Goal: Information Seeking & Learning: Learn about a topic

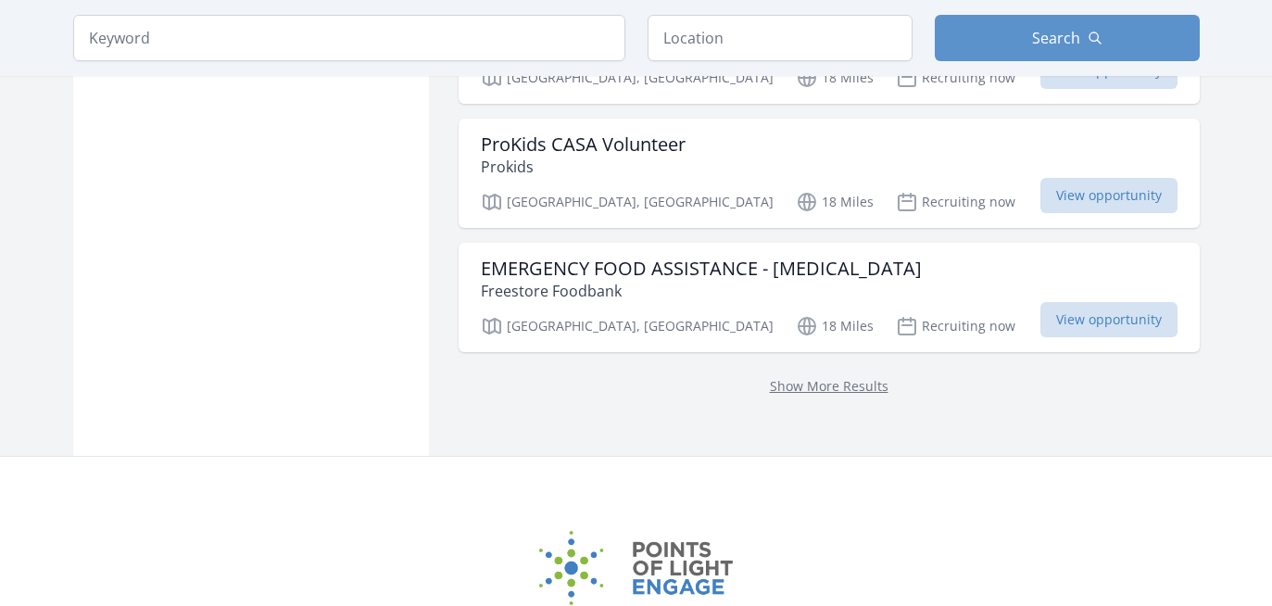
scroll to position [2440, 0]
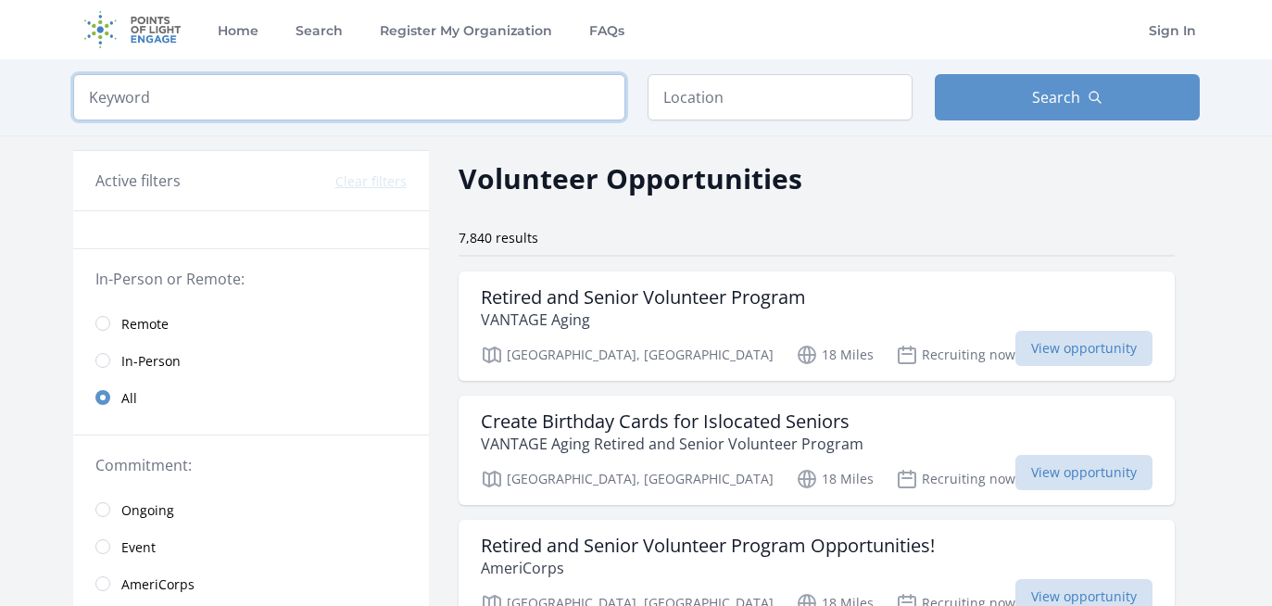
click at [465, 92] on input "search" at bounding box center [349, 97] width 552 height 46
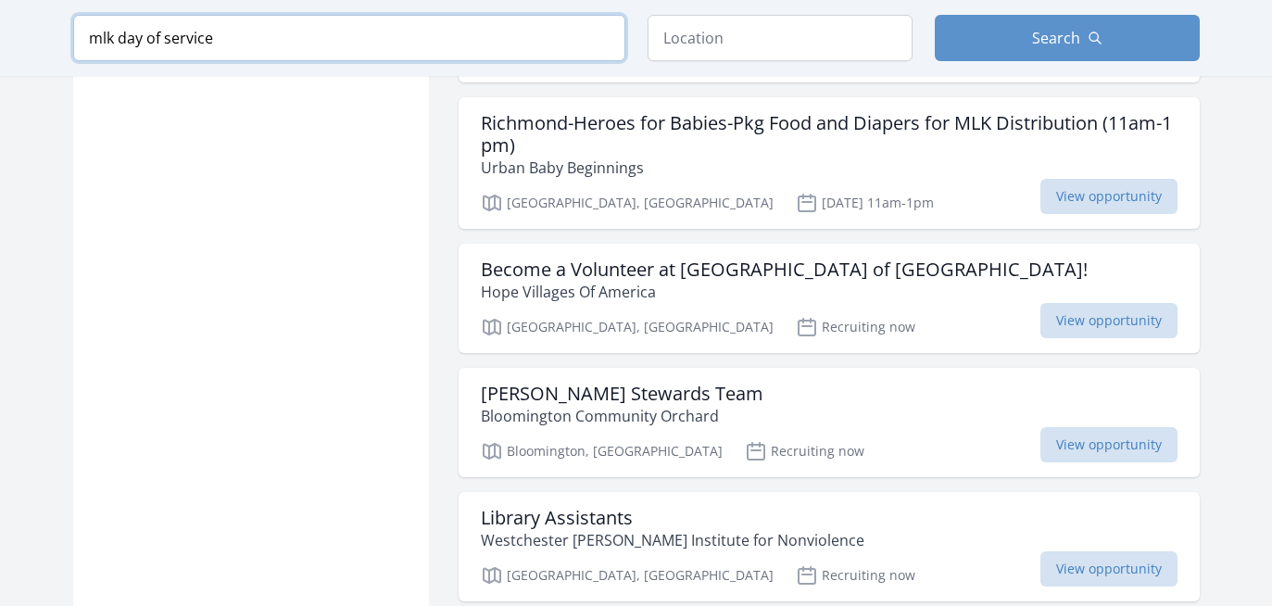
scroll to position [1603, 0]
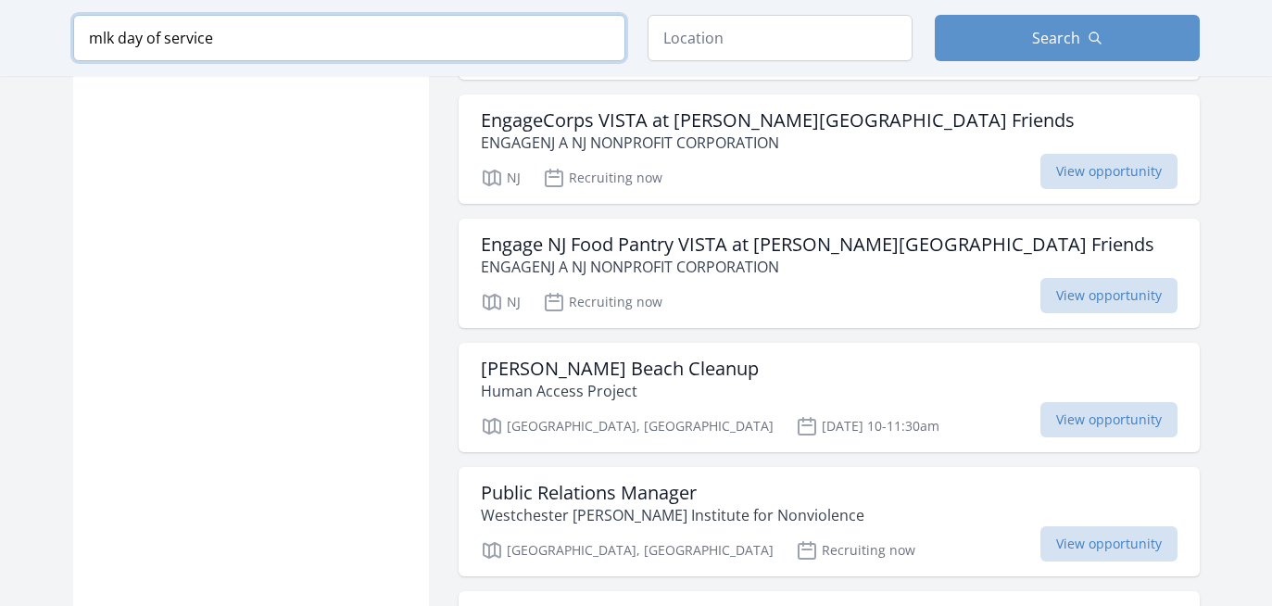
scroll to position [2755, 0]
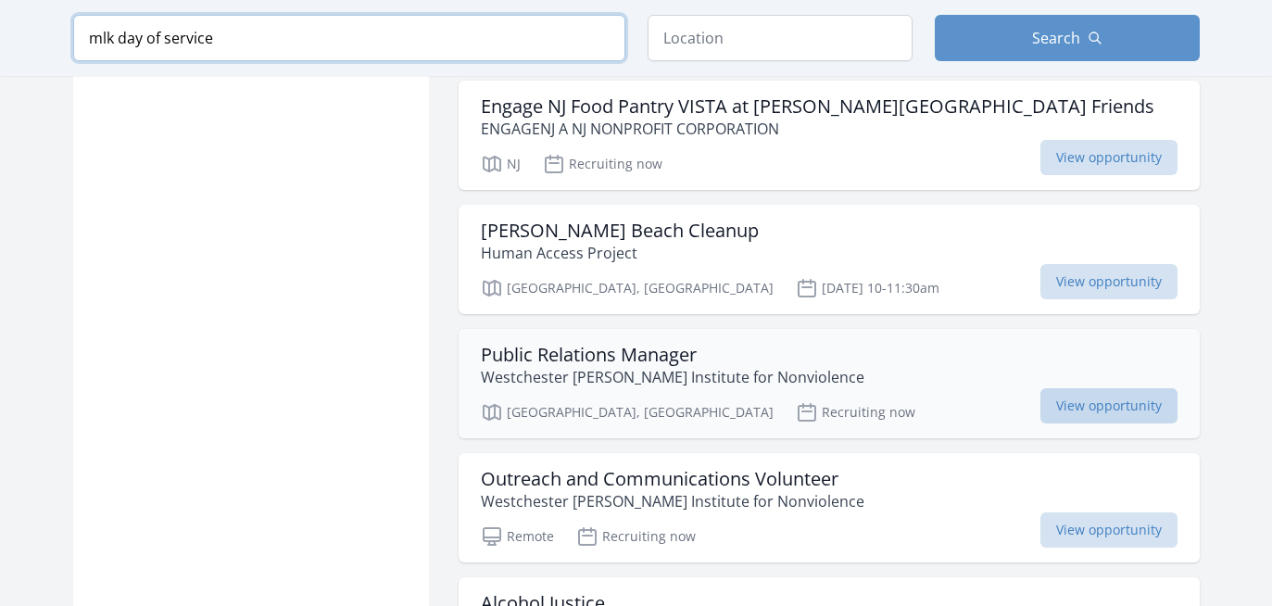
type input "mlk day of service"
click at [1067, 423] on span "View opportunity" at bounding box center [1108, 405] width 137 height 35
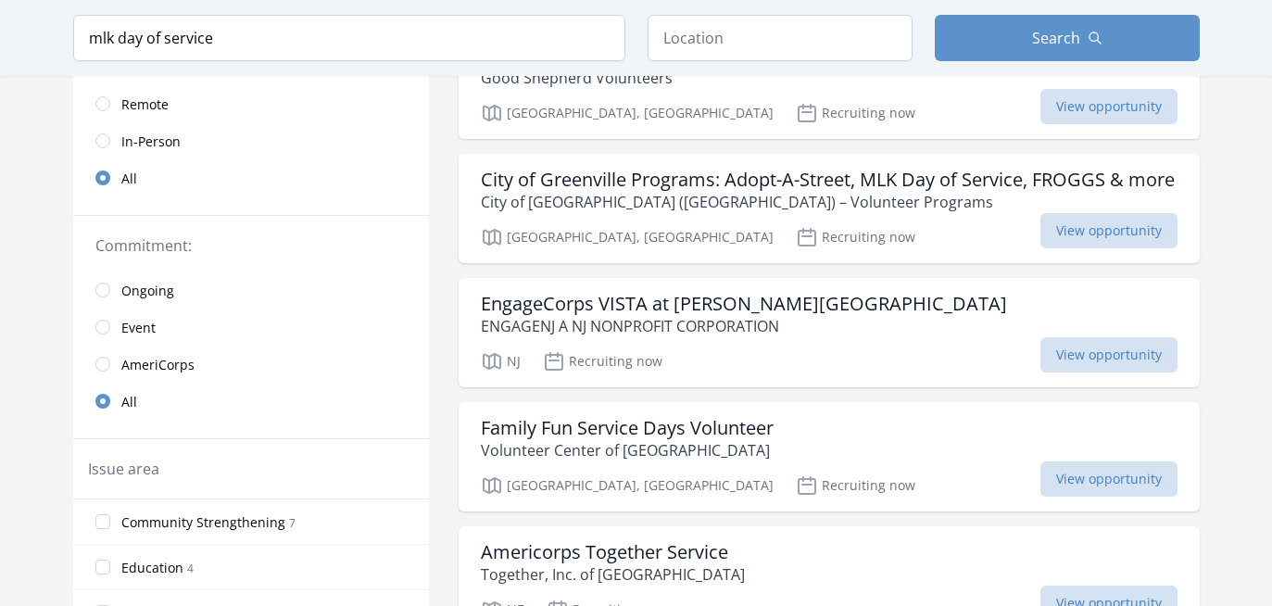
scroll to position [233, 0]
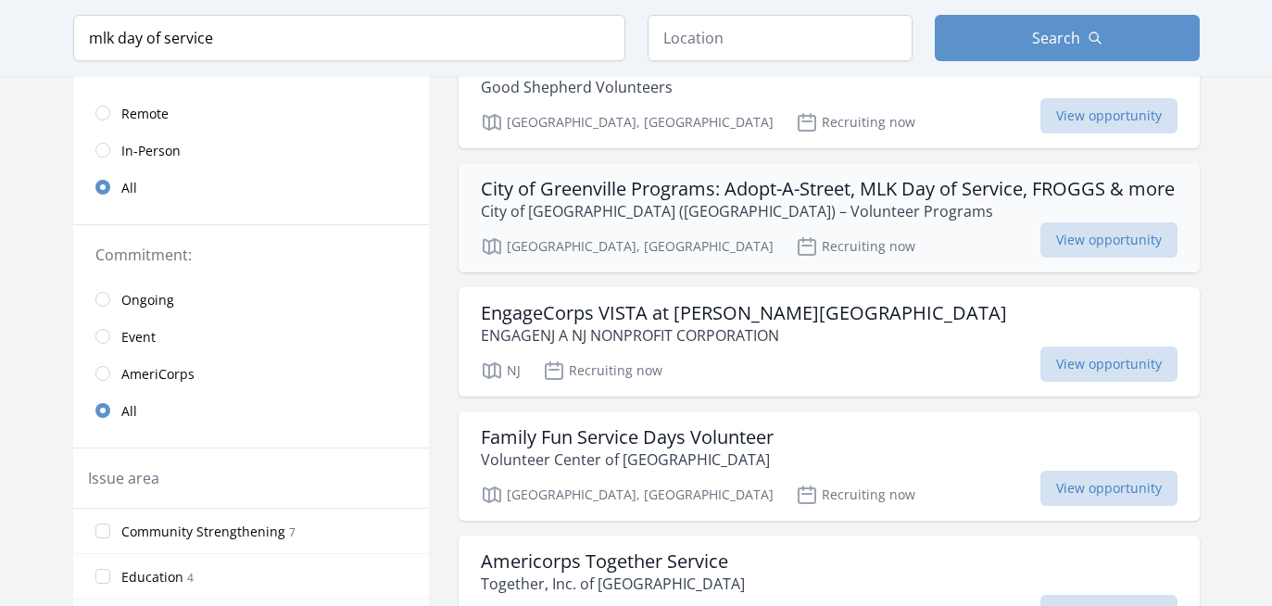
click at [1009, 195] on h3 "City of Greenville Programs: Adopt-A-Street, MLK Day of Service, FROGGS & more" at bounding box center [828, 189] width 694 height 22
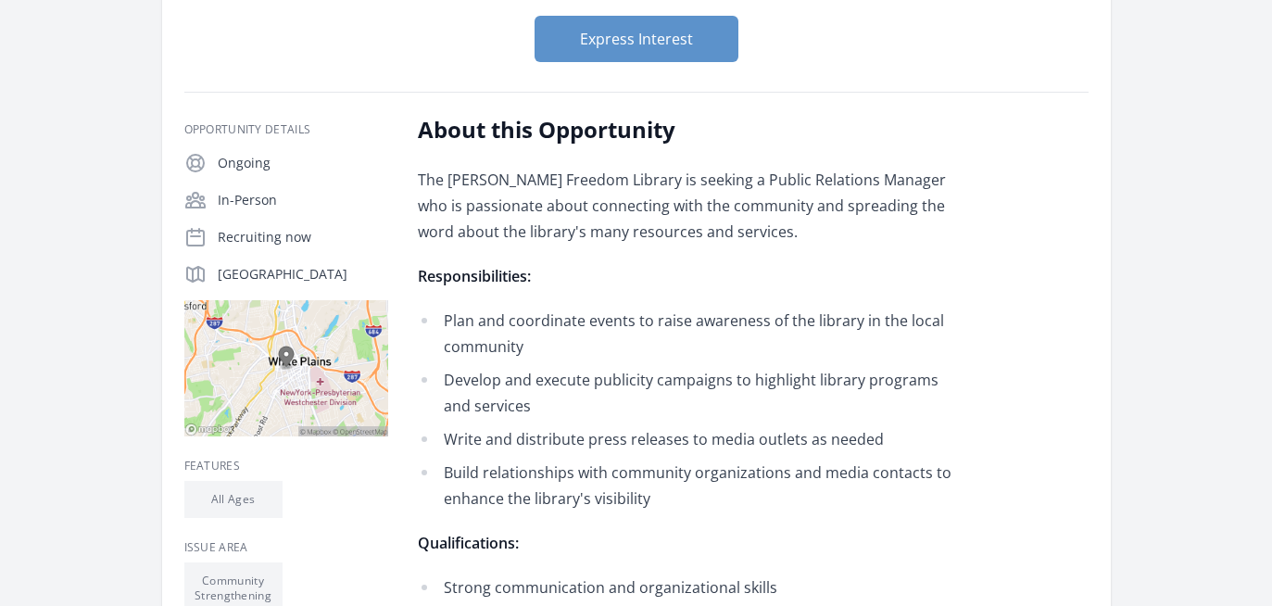
scroll to position [222, 0]
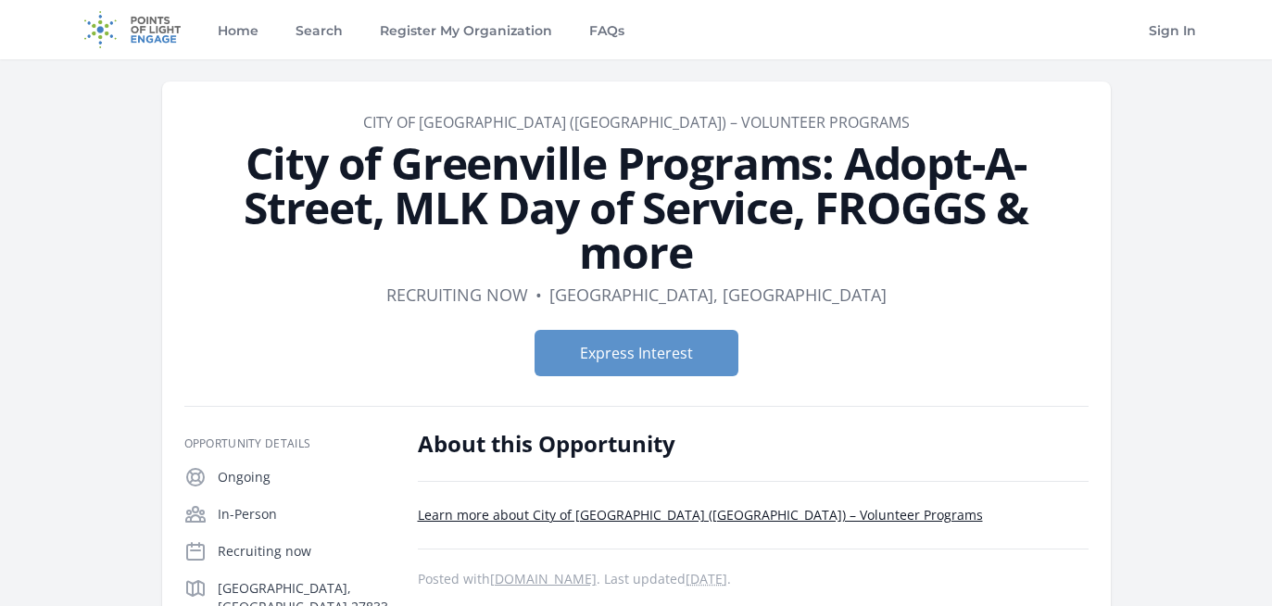
click at [1081, 267] on h1 "City of Greenville Programs: Adopt-A-Street, MLK Day of Service, FROGGS & more" at bounding box center [636, 207] width 904 height 133
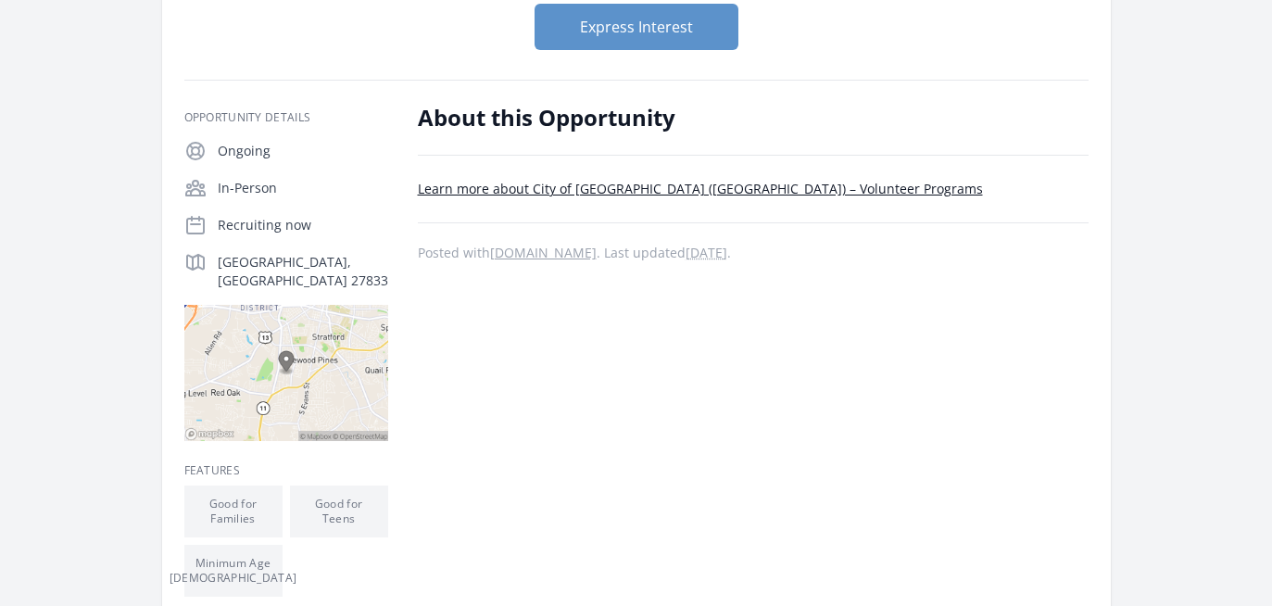
scroll to position [333, 0]
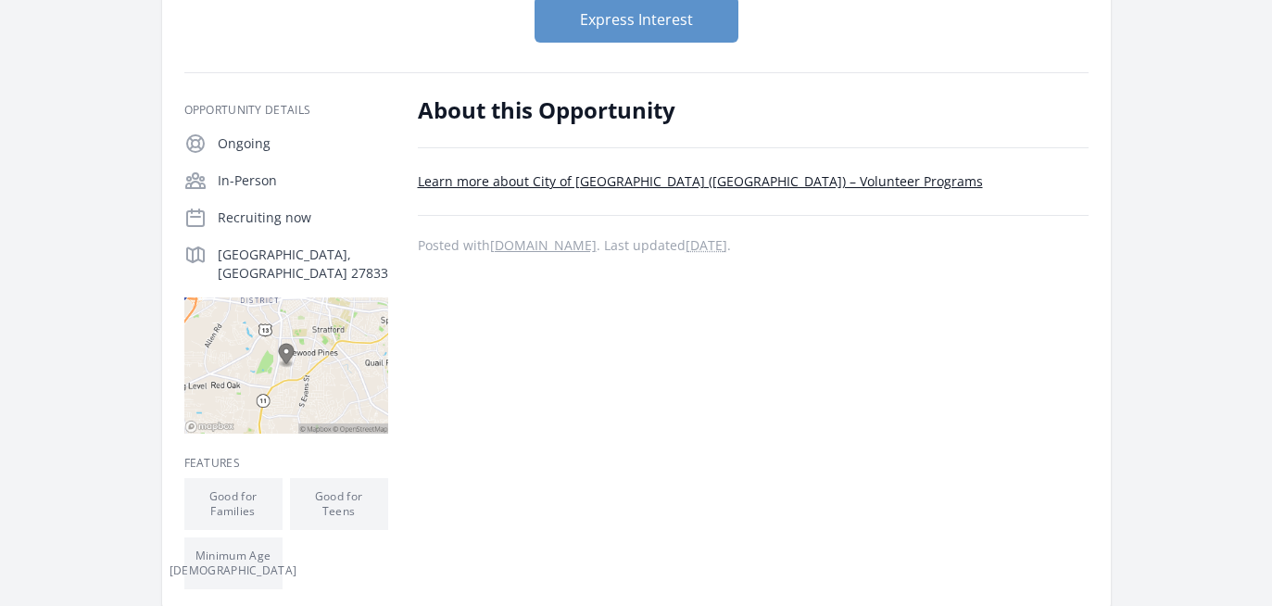
click at [780, 182] on link "Learn more about City of Greenville (NC) – Volunteer Programs" at bounding box center [700, 181] width 565 height 18
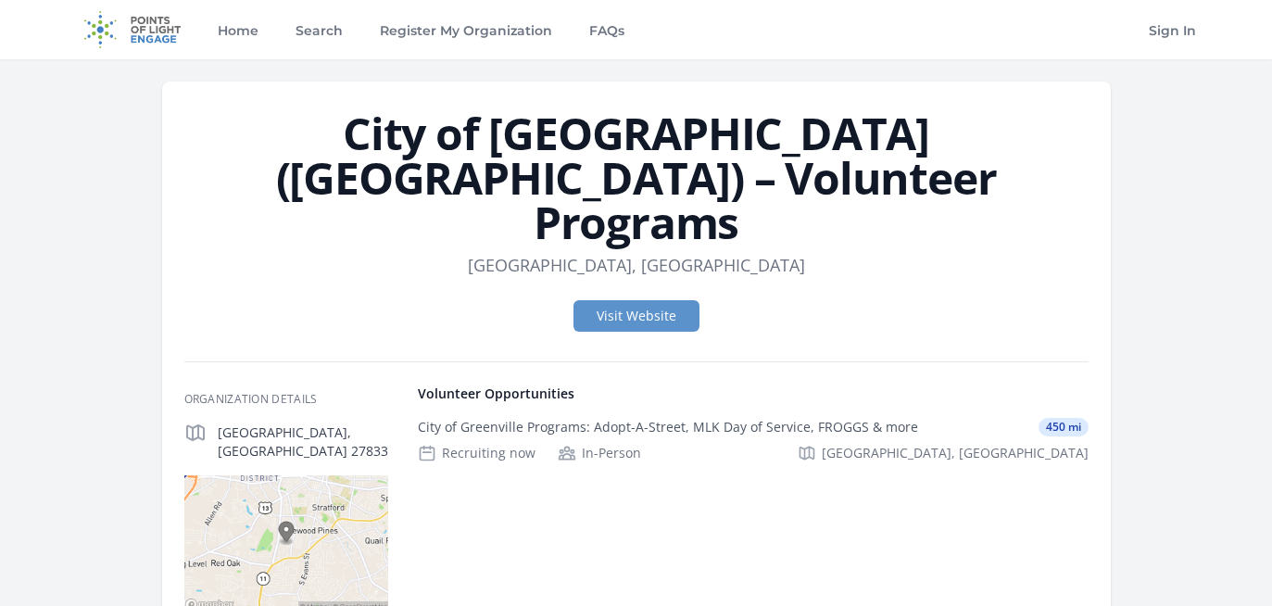
click at [1115, 282] on div "City of [GEOGRAPHIC_DATA] ([GEOGRAPHIC_DATA]) – Volunteer Programs Location [GE…" at bounding box center [636, 399] width 1126 height 680
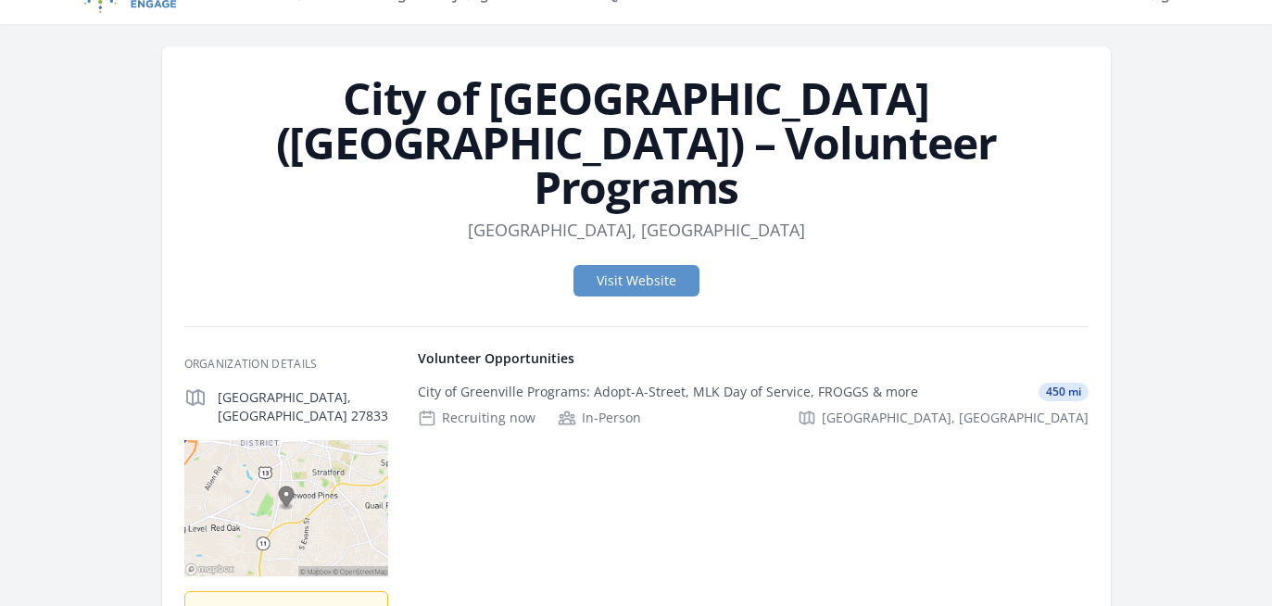
scroll to position [37, 0]
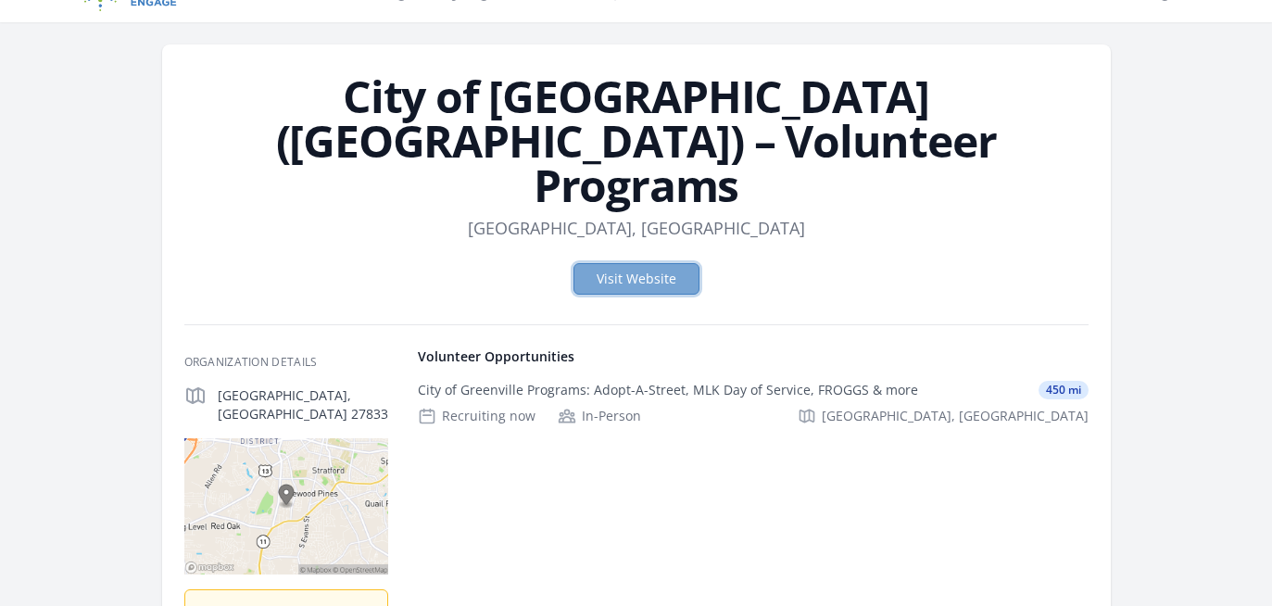
click at [671, 263] on link "Visit Website" at bounding box center [636, 278] width 126 height 31
